Goal: Information Seeking & Learning: Check status

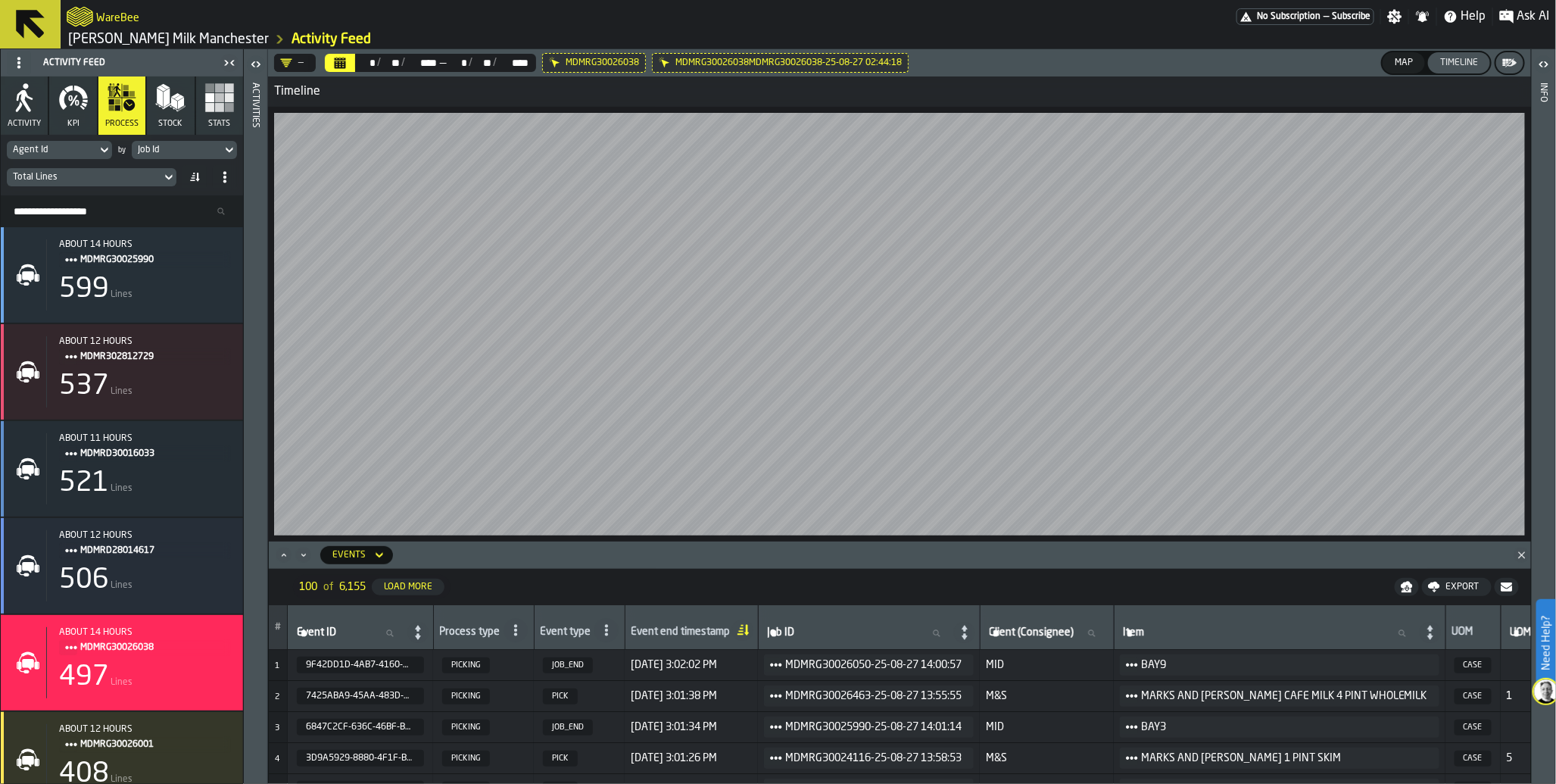
click at [0, 0] on icon at bounding box center [0, 0] width 0 height 0
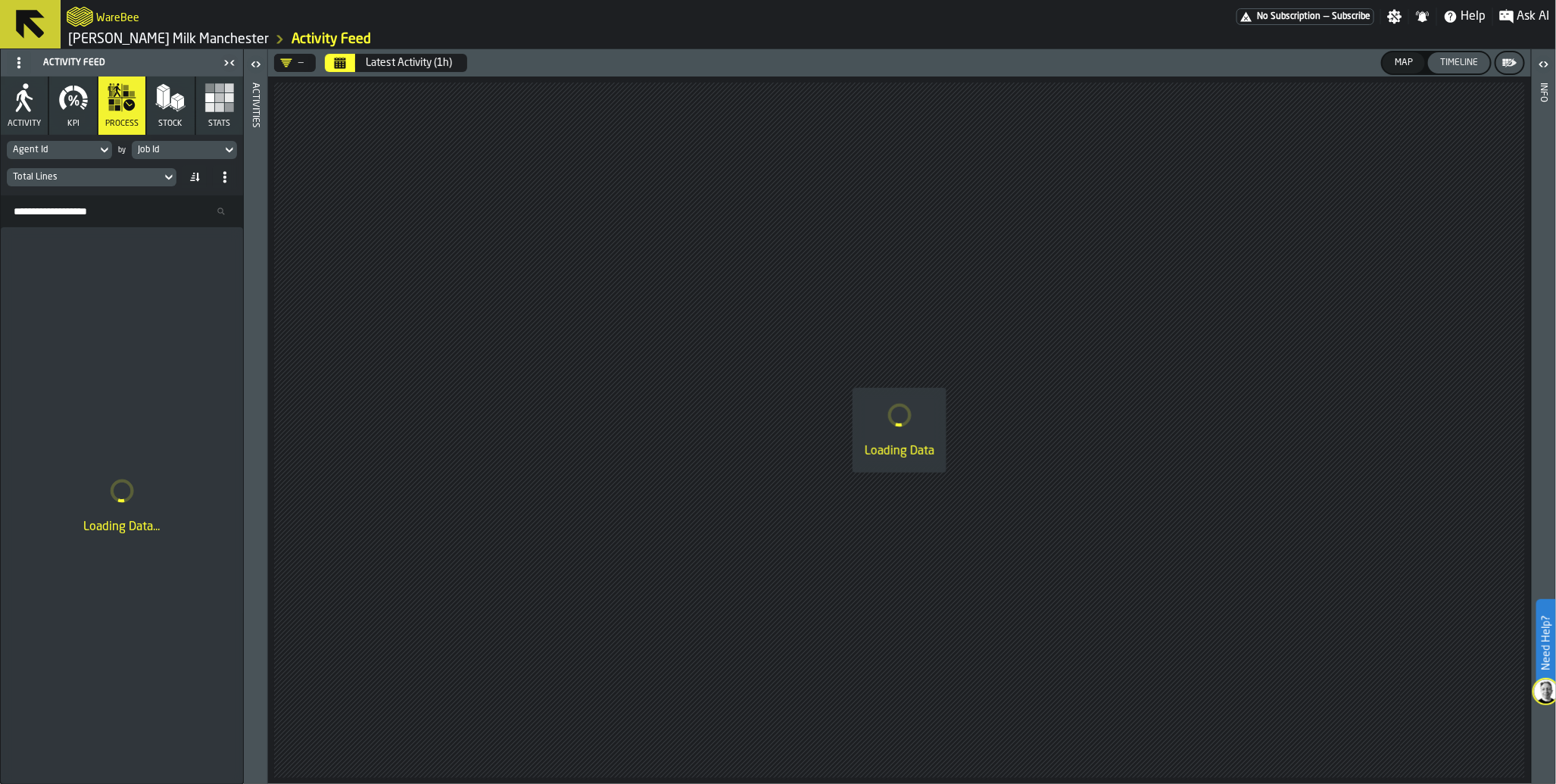
click at [337, 63] on icon "Calendar" at bounding box center [341, 64] width 11 height 7
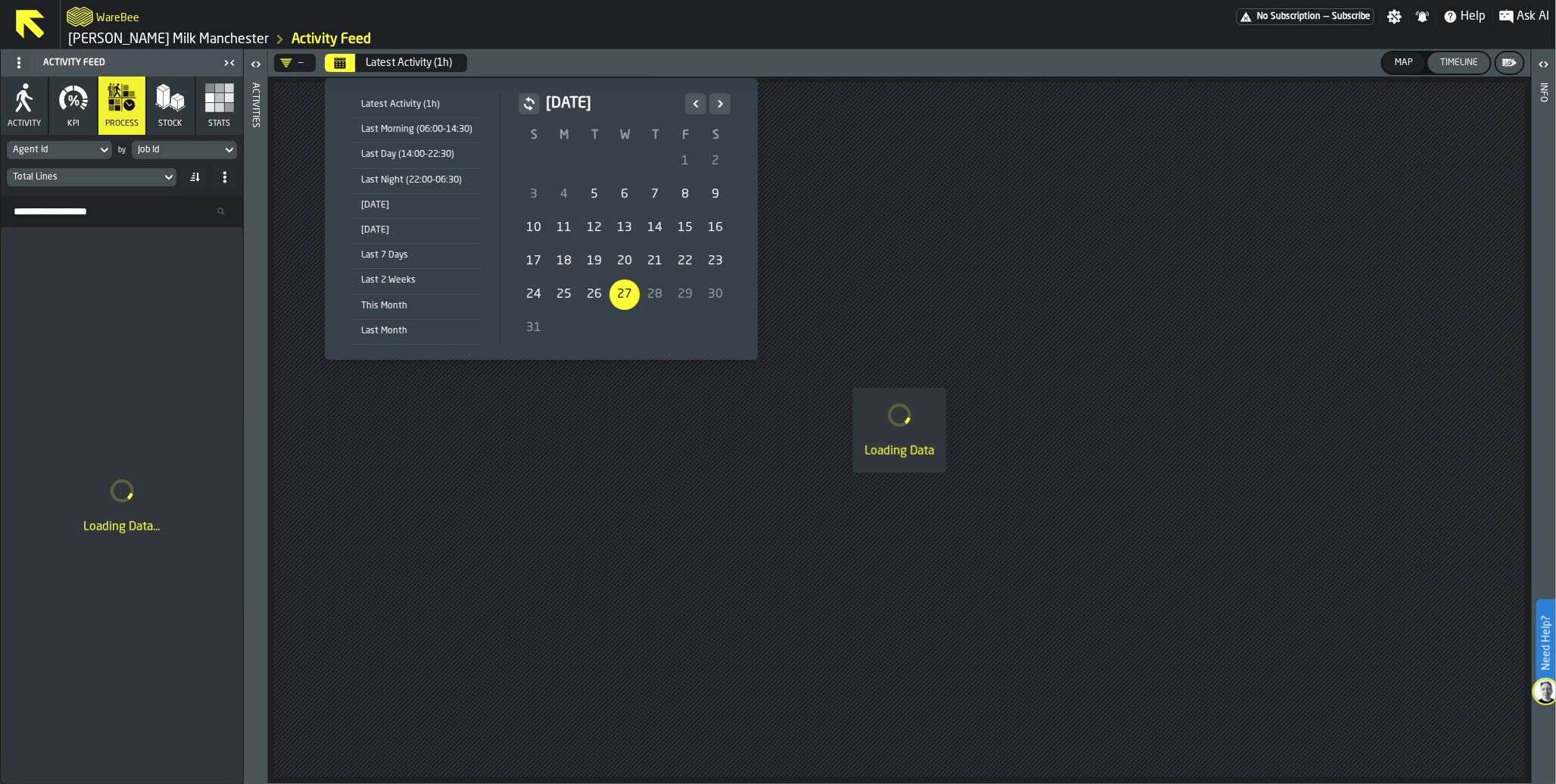
click at [368, 202] on div "Today" at bounding box center [417, 205] width 130 height 16
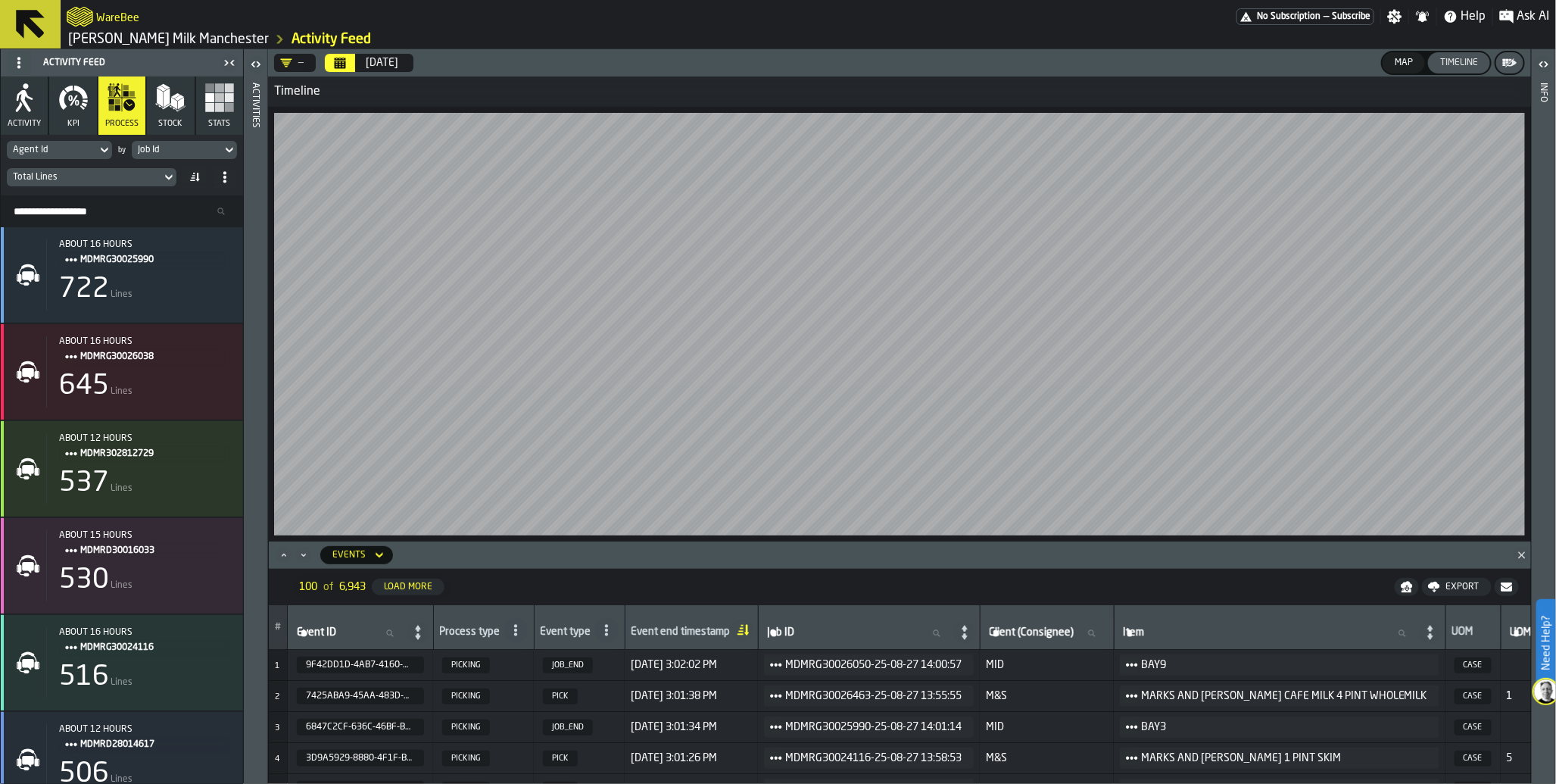
click at [79, 108] on icon "button" at bounding box center [73, 97] width 30 height 30
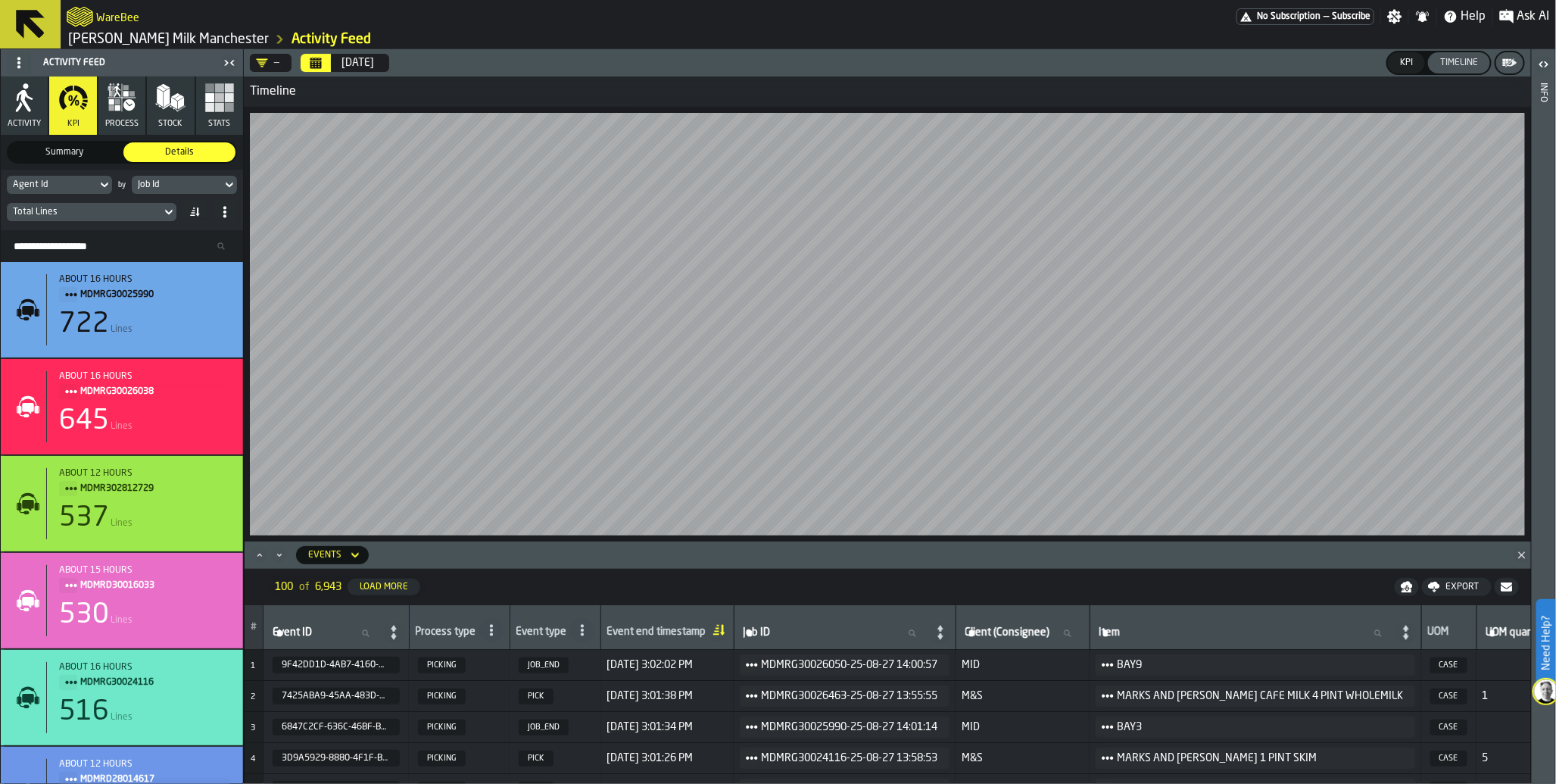
click at [165, 209] on icon at bounding box center [169, 212] width 7 height 6
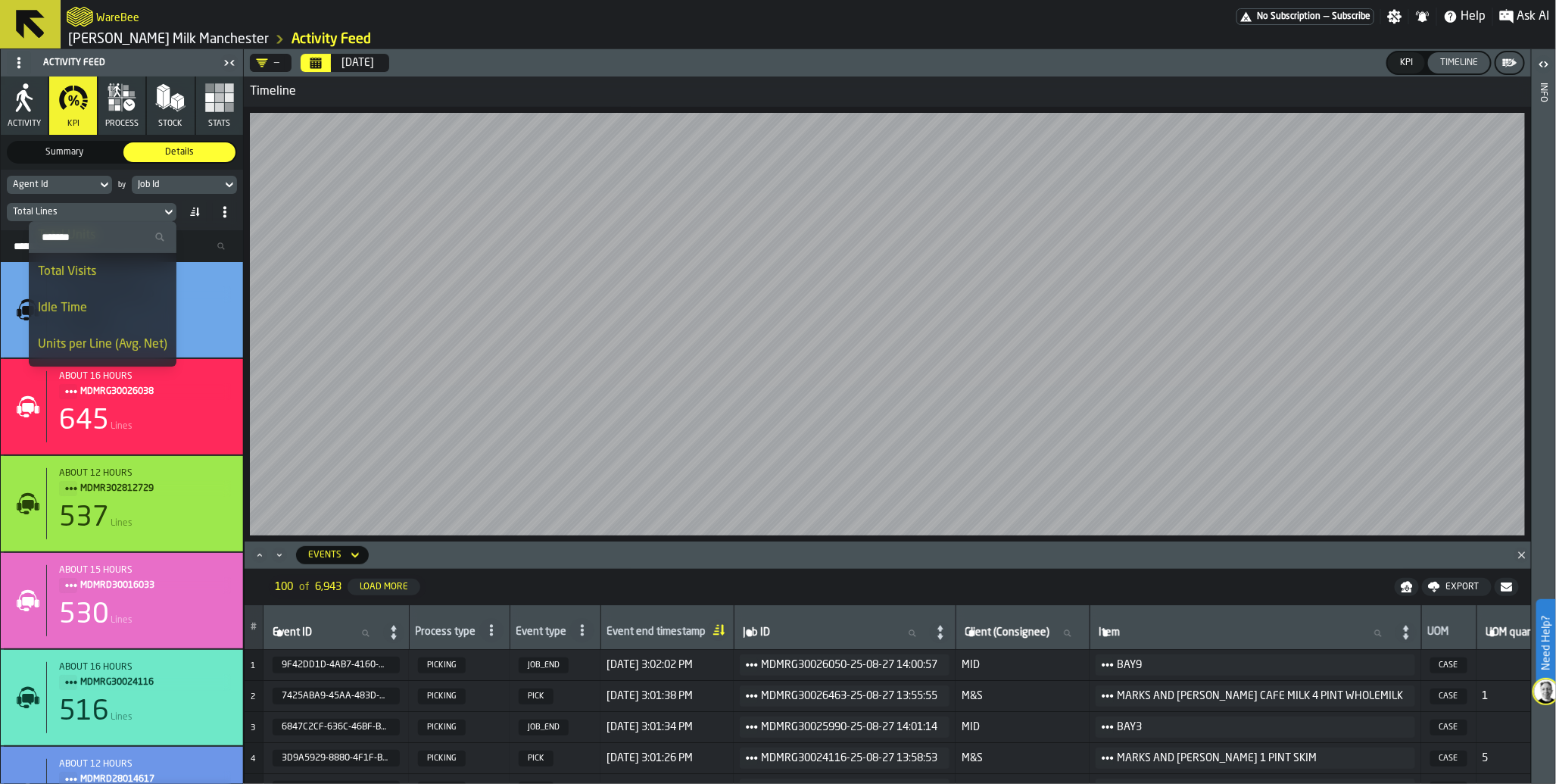
scroll to position [67, 0]
click at [121, 305] on div "Idle Time" at bounding box center [102, 313] width 130 height 18
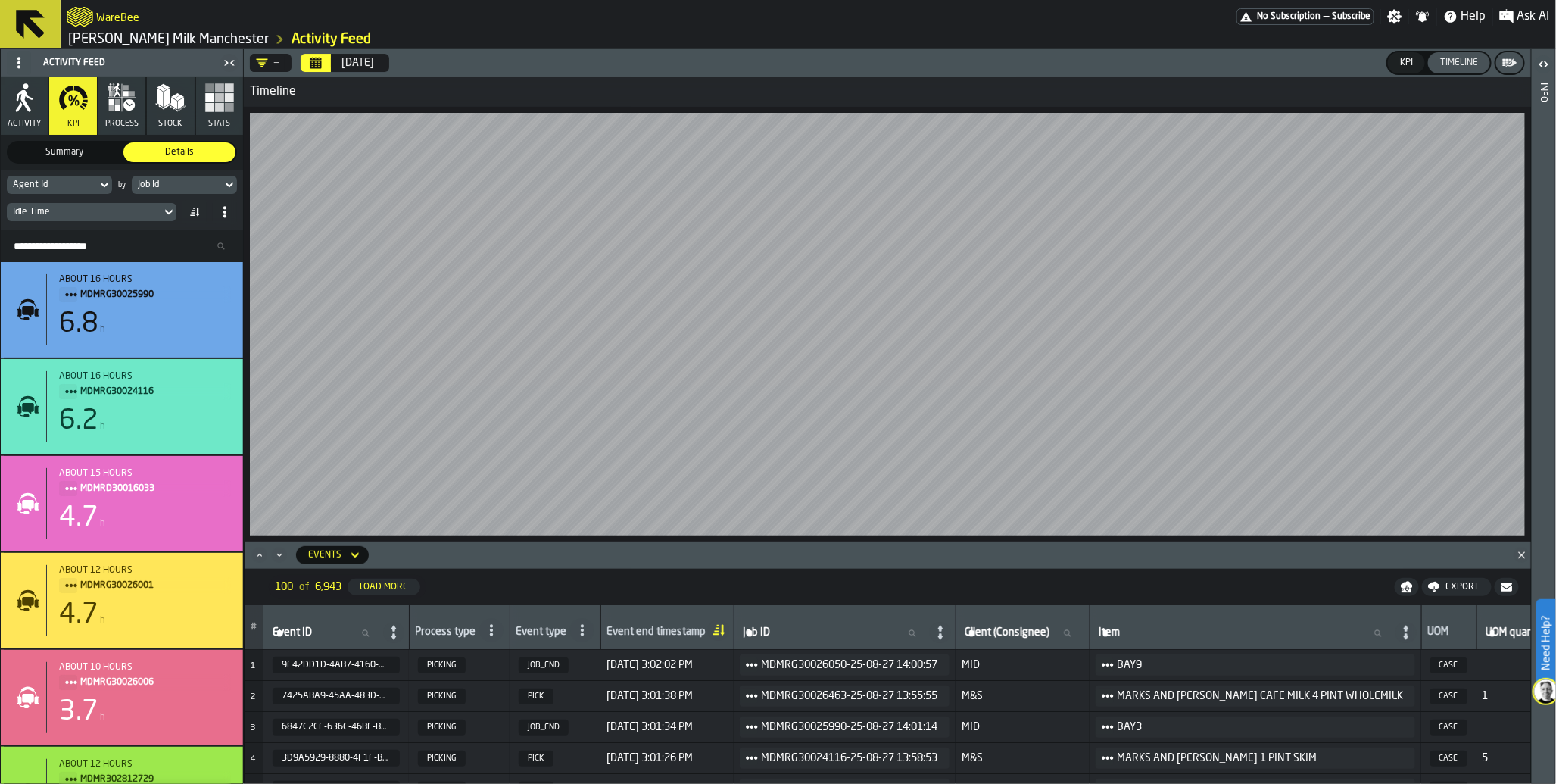
click at [209, 101] on rect "button" at bounding box center [209, 97] width 9 height 9
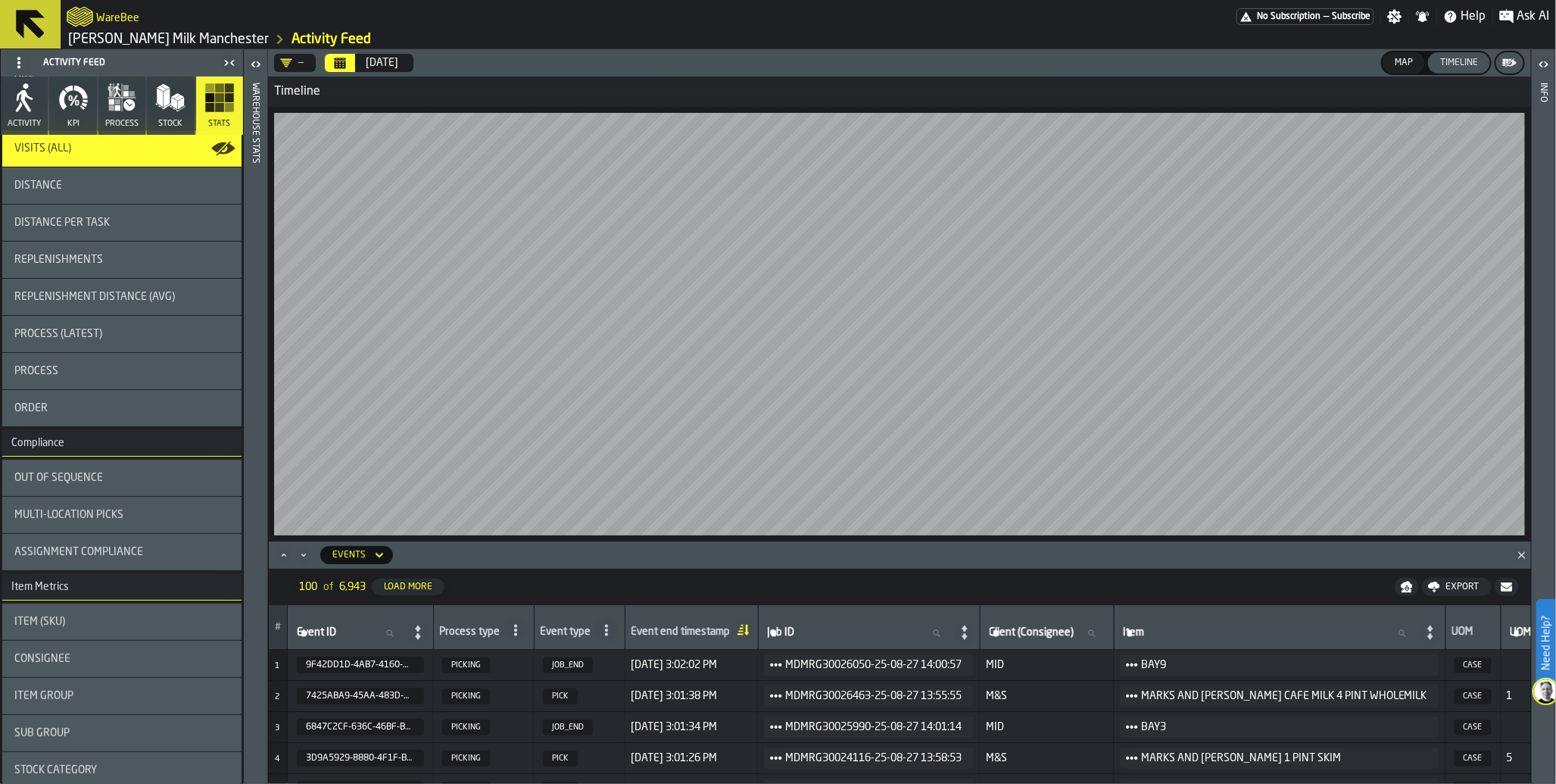
scroll to position [187, 0]
